Goal: Check status: Check status

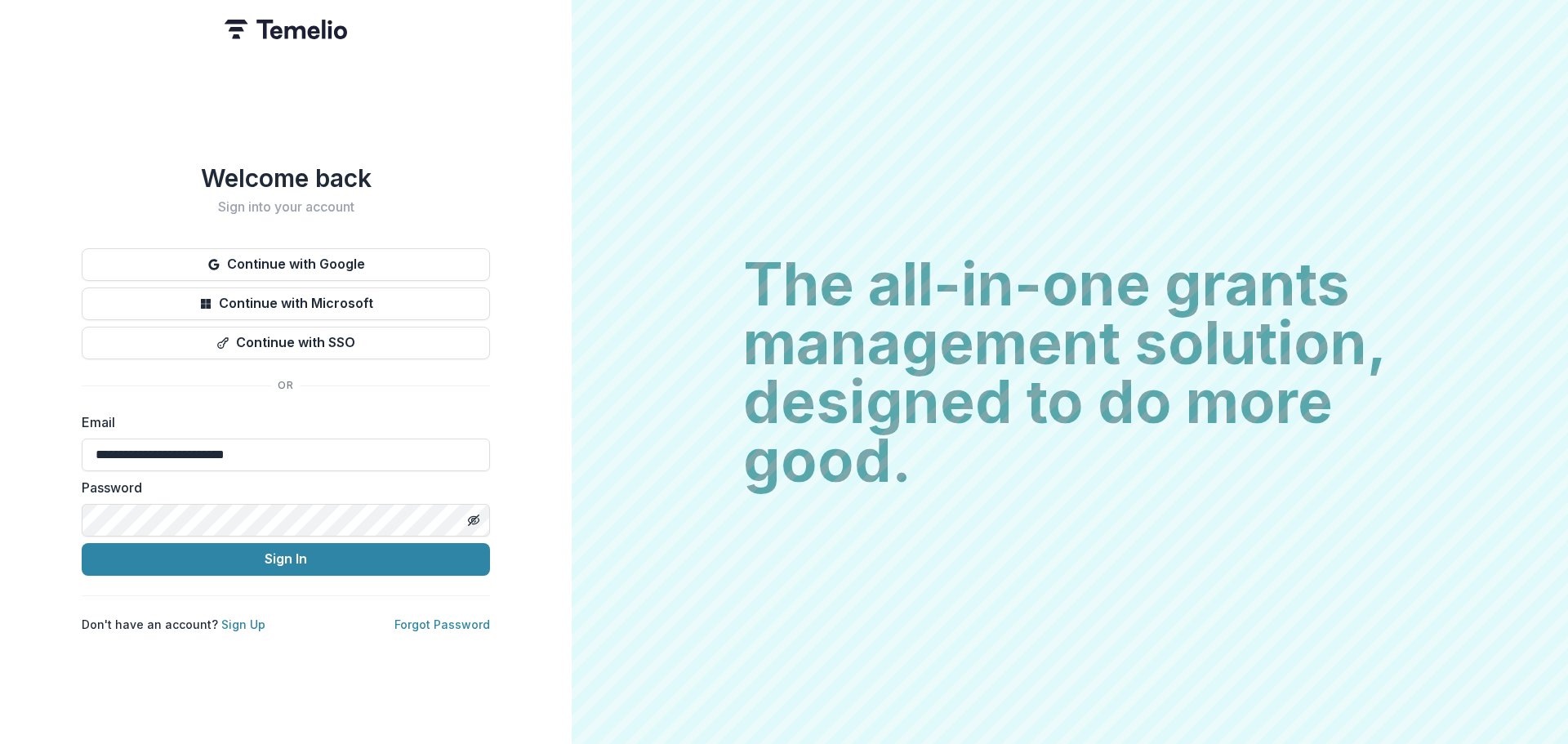
type input "**********"
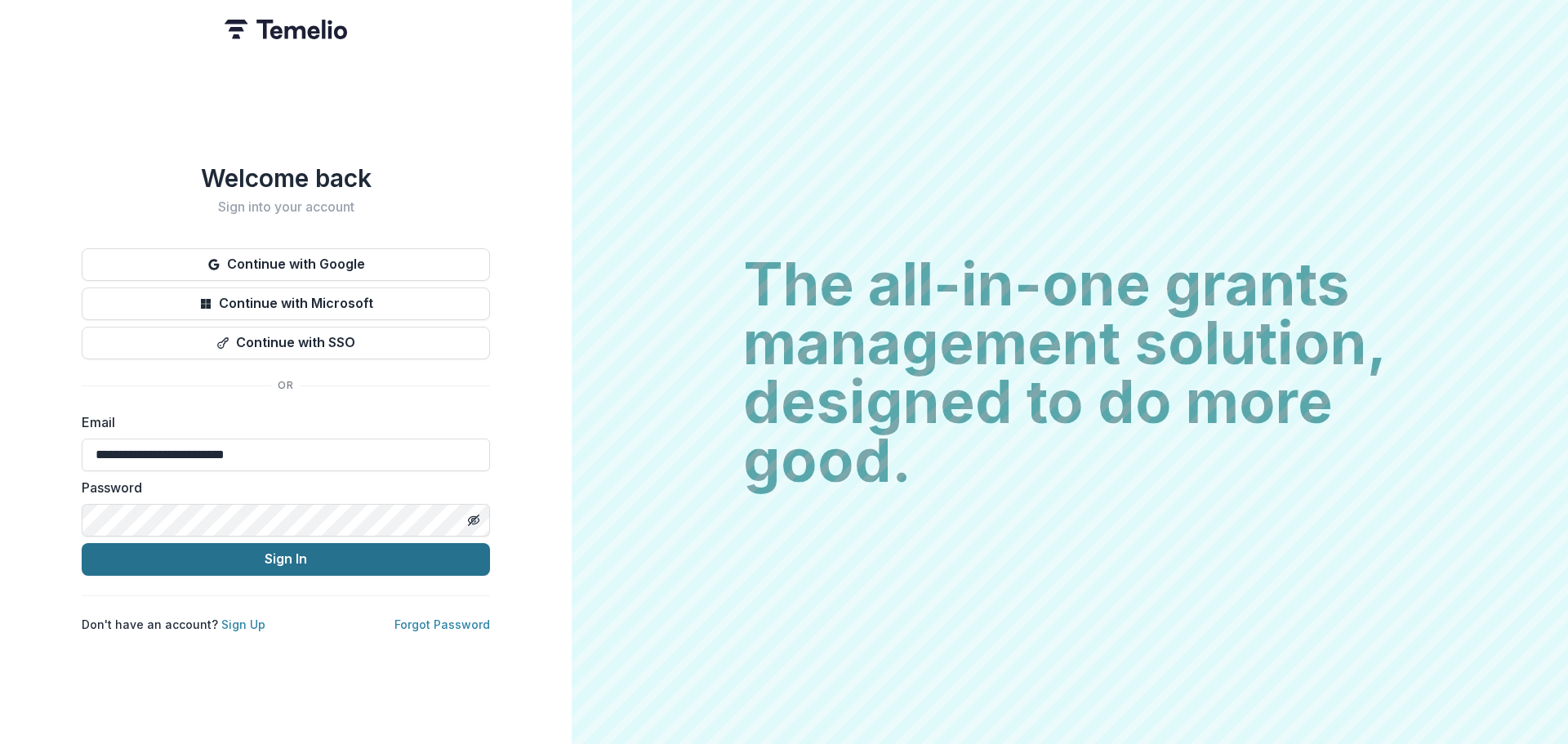
click at [283, 550] on button "Sign In" at bounding box center [285, 559] width 408 height 33
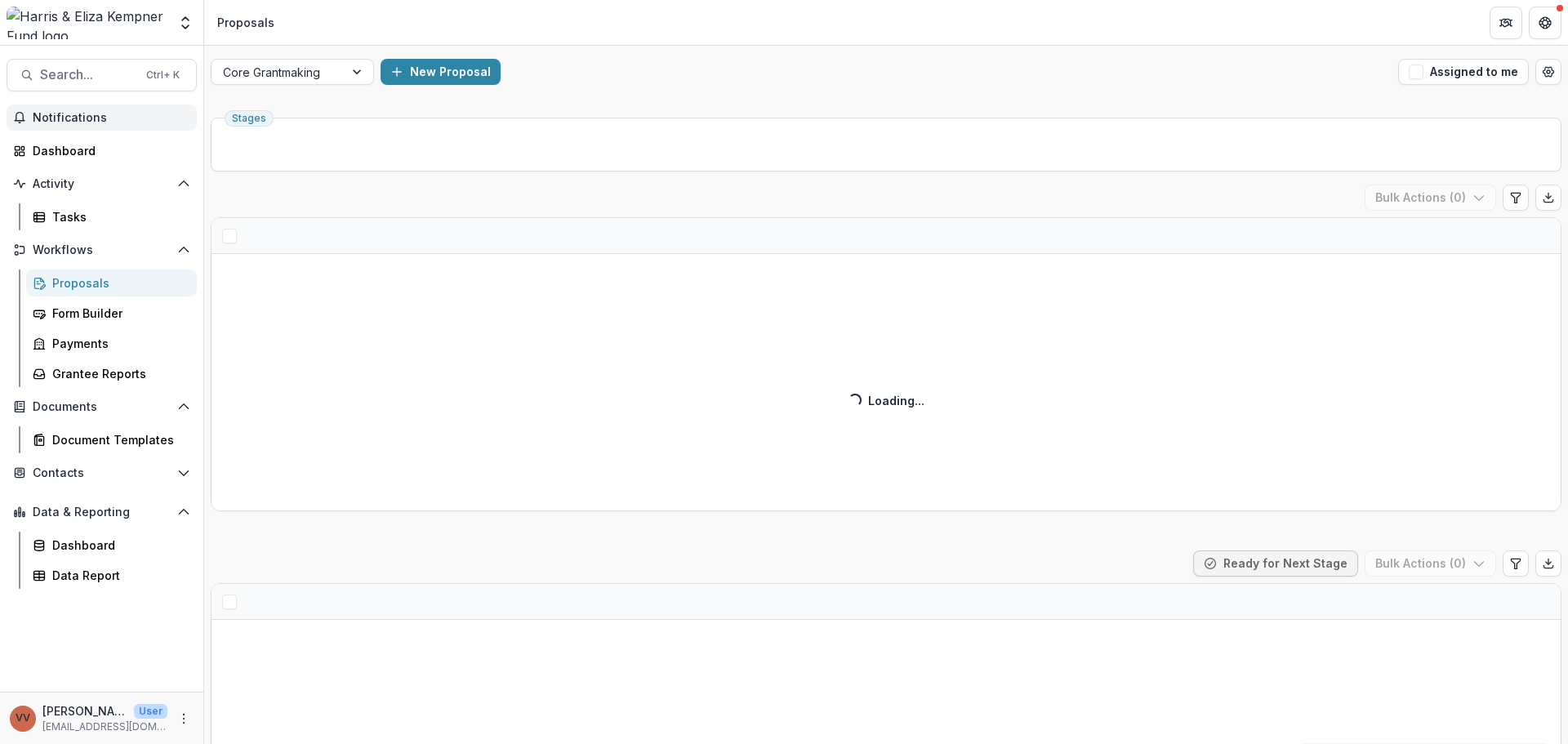
click at [91, 120] on span "Notifications" at bounding box center [112, 117] width 158 height 14
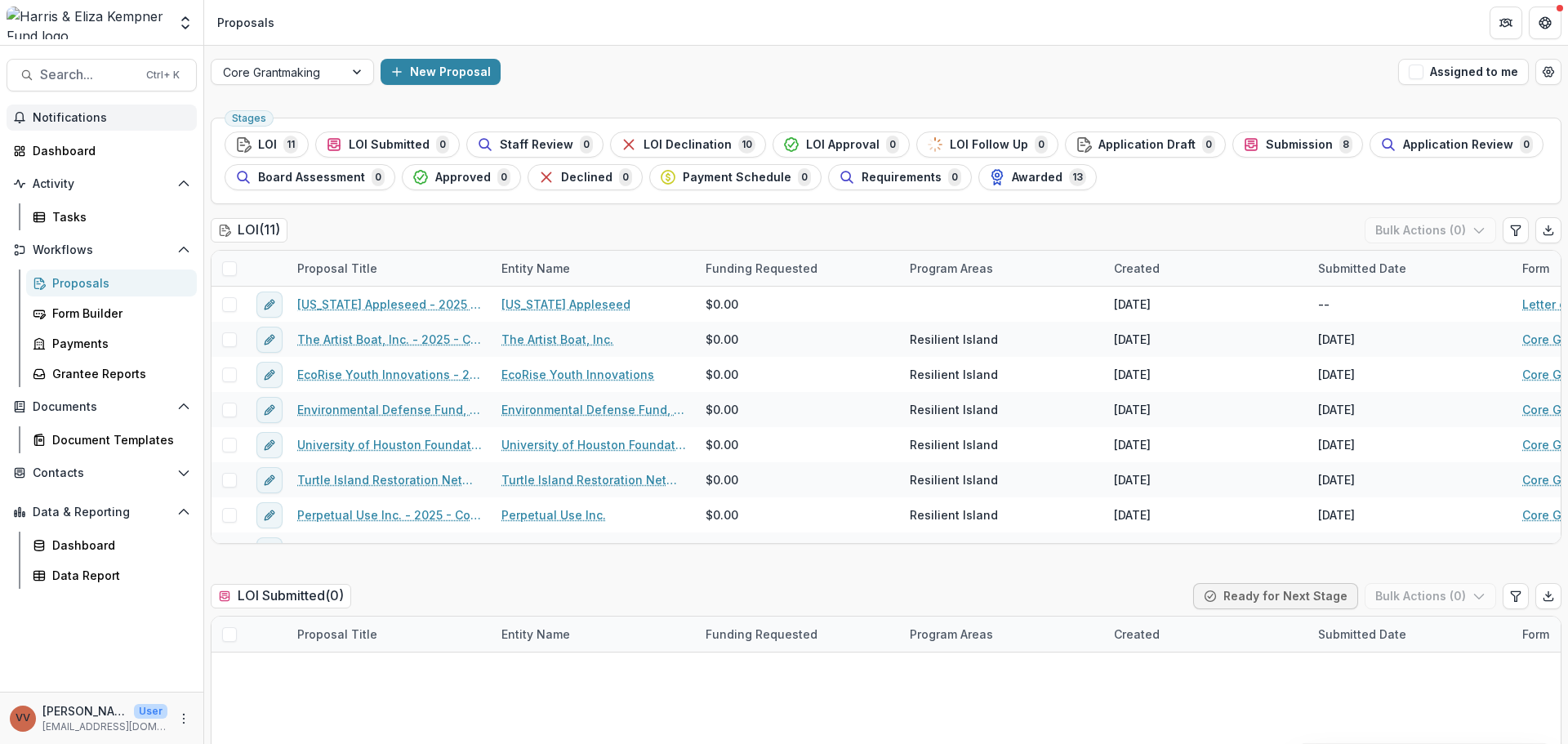
click at [101, 112] on span "Notifications" at bounding box center [112, 117] width 158 height 14
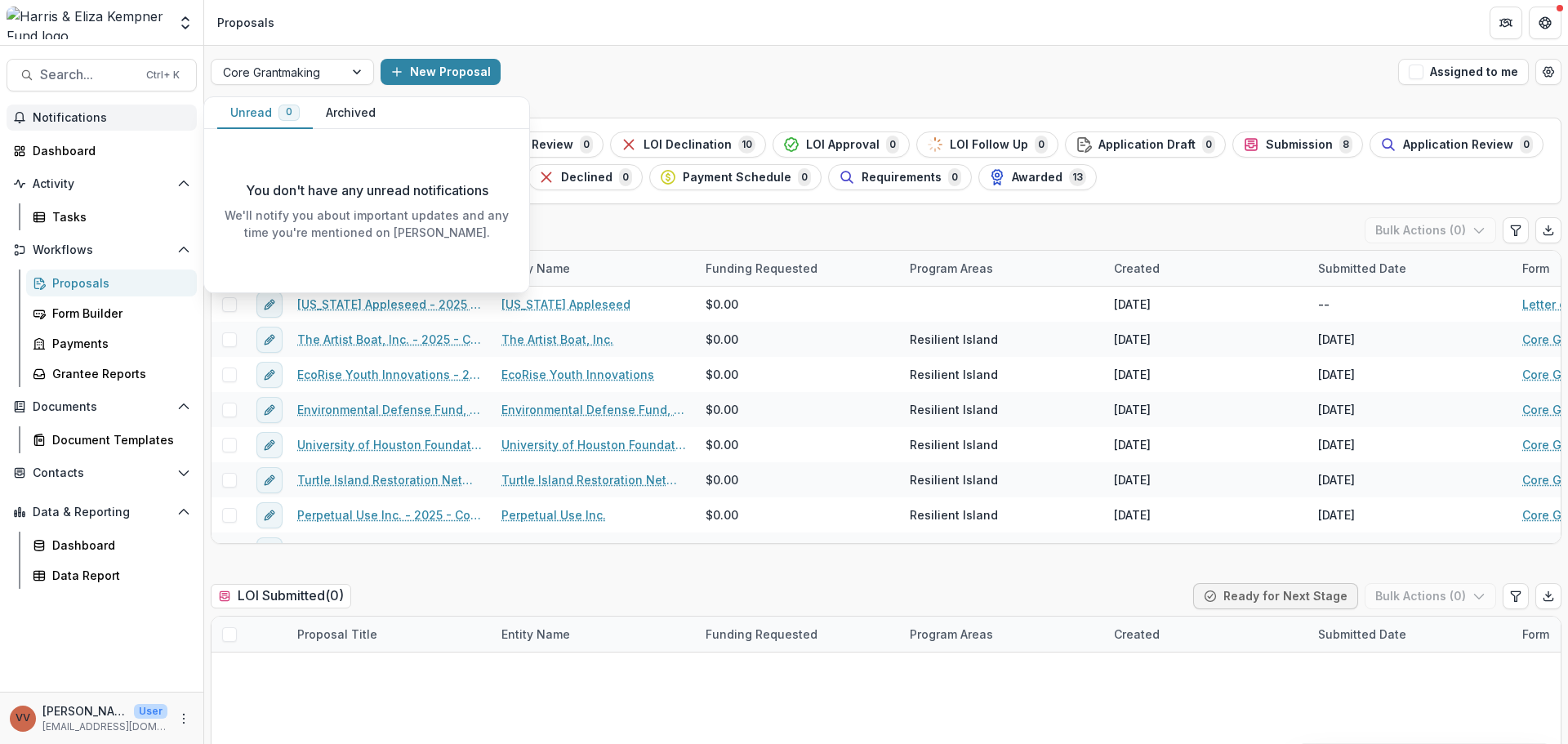
click at [340, 123] on button "Archived" at bounding box center [350, 113] width 76 height 32
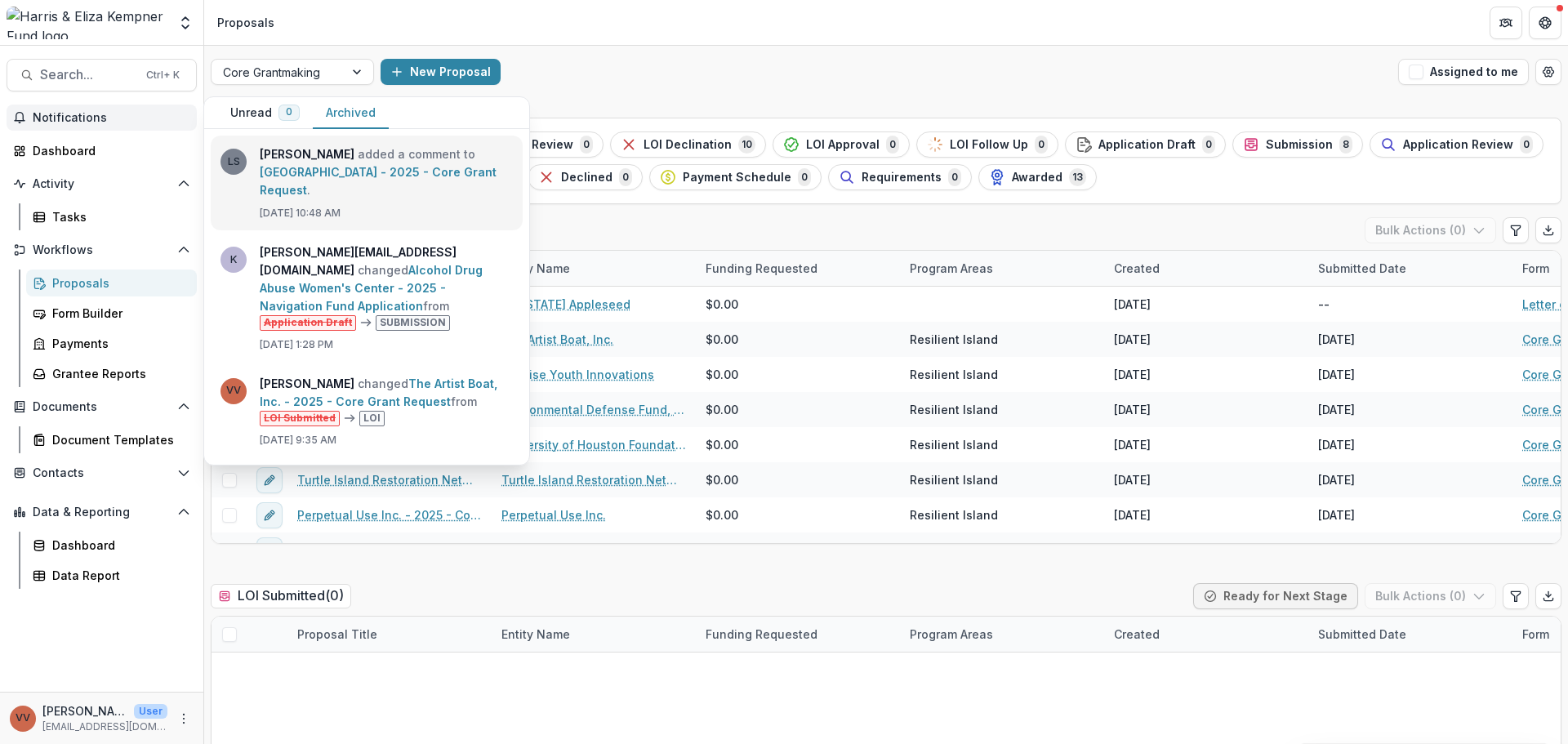
click at [453, 167] on link "[GEOGRAPHIC_DATA] - 2025 - Core Grant Request" at bounding box center [378, 181] width 236 height 32
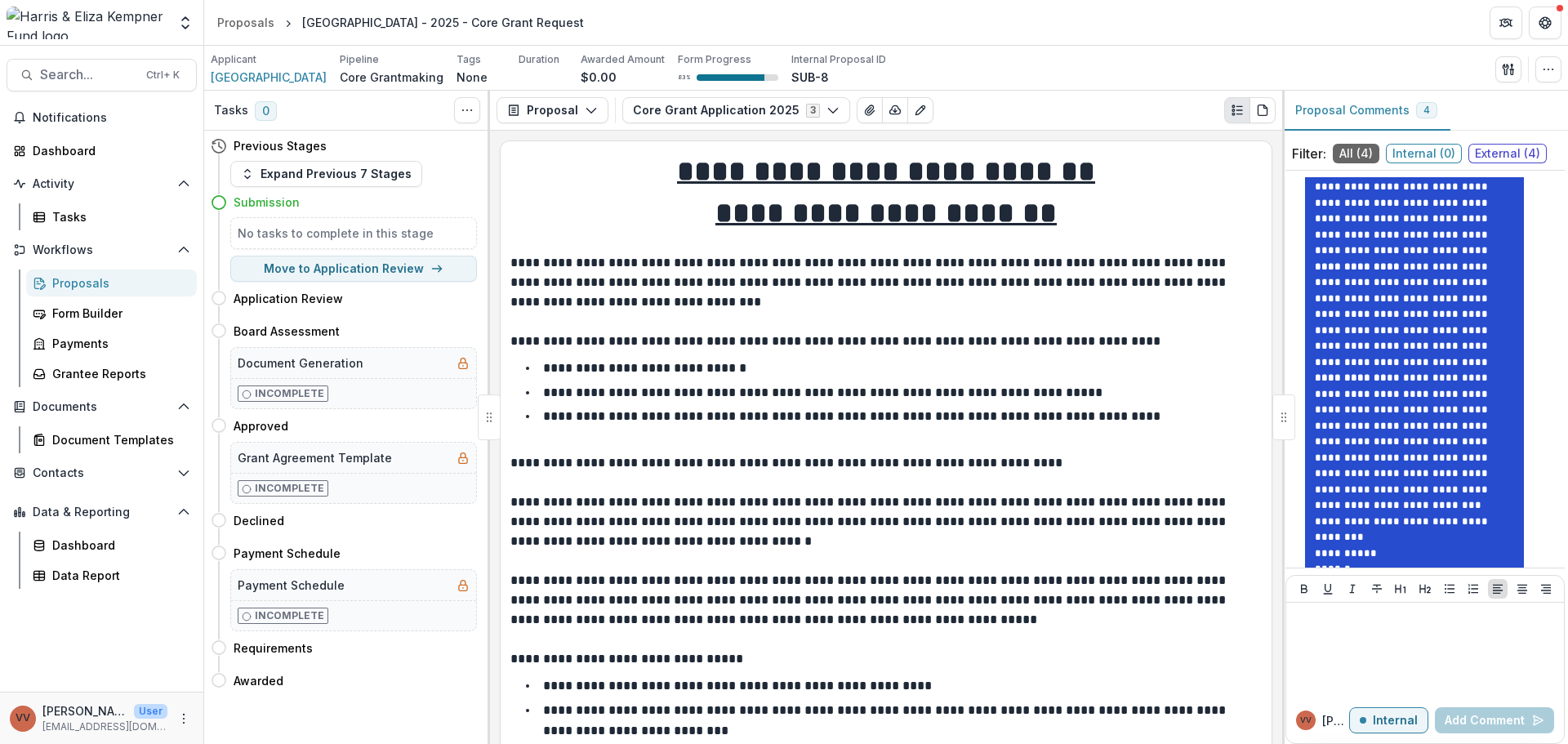
scroll to position [910, 0]
